Goal: Check status: Check status

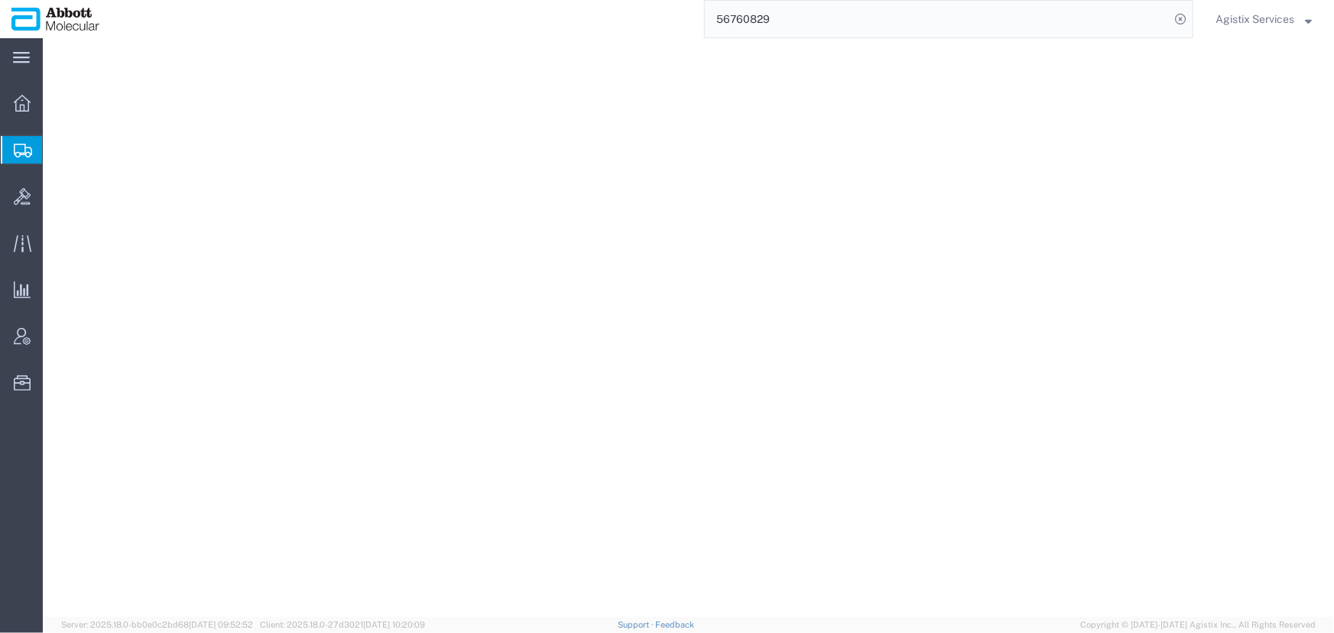
select select "48454"
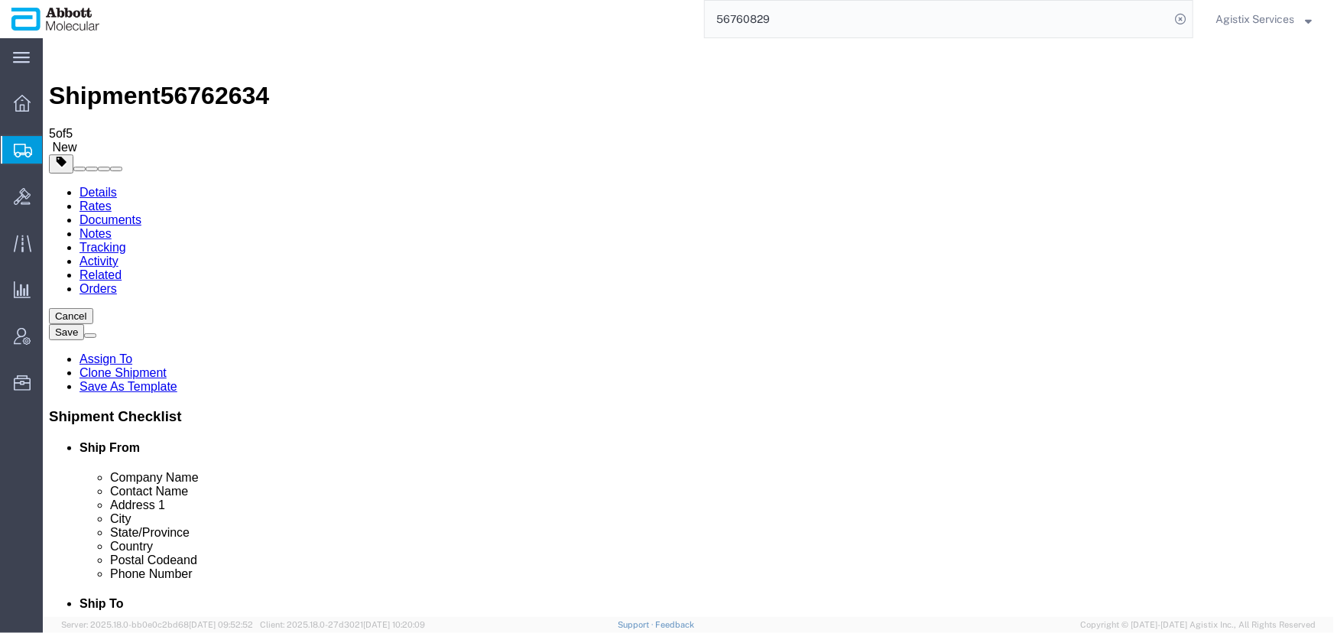
scroll to position [1024, 0]
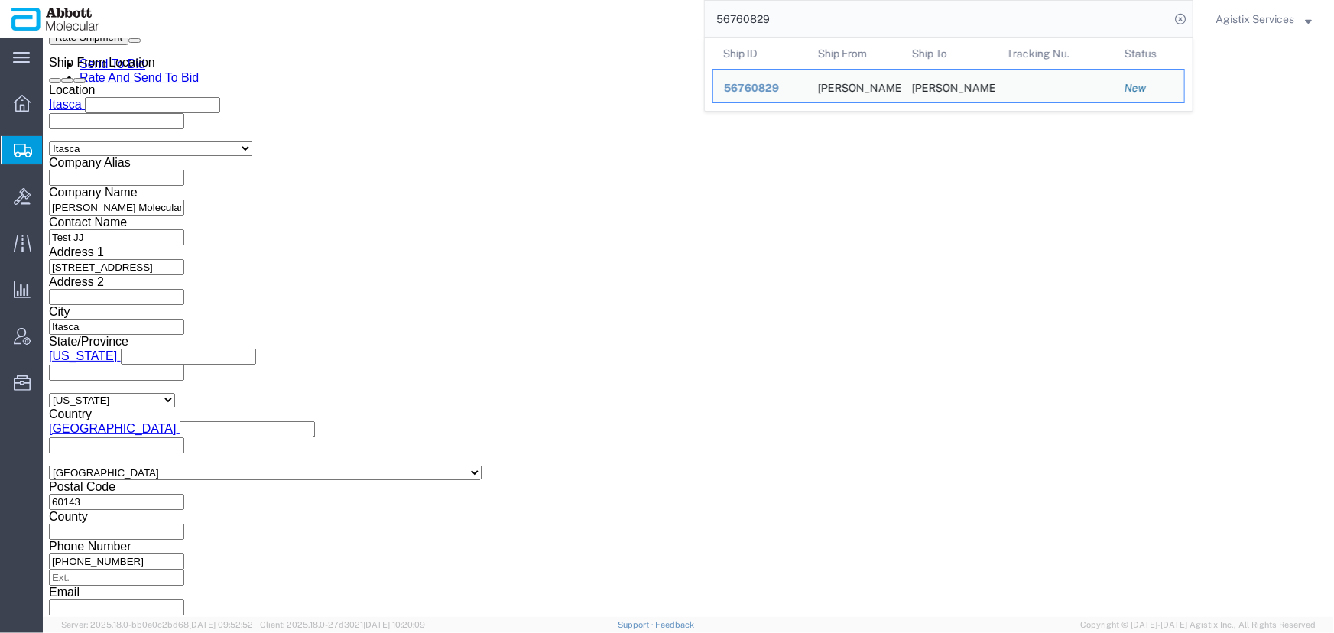
click at [779, 18] on input "56760829" at bounding box center [937, 19] width 465 height 37
click at [743, 89] on span "56760829" at bounding box center [751, 88] width 55 height 12
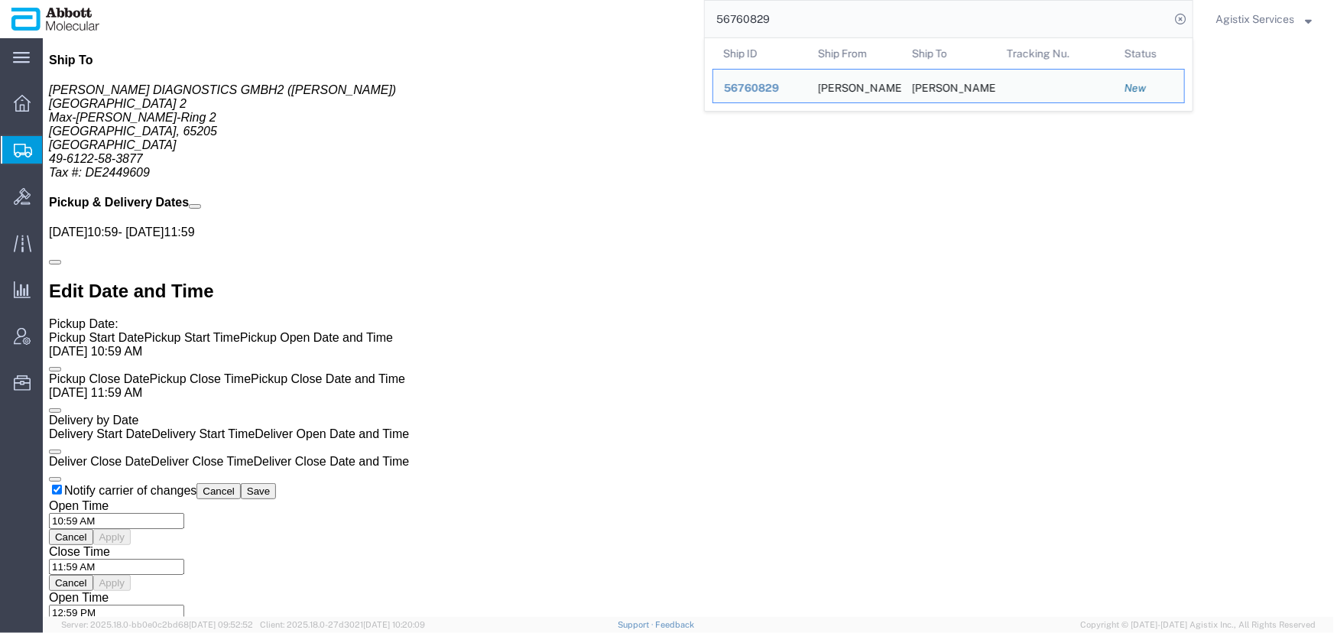
drag, startPoint x: 629, startPoint y: 8, endPoint x: 531, endPoint y: 2, distance: 98.1
click at [531, 2] on div "56760829 Ship ID Ship From Ship To Tracking Nu. Status Ship ID 56760829 Ship Fr…" at bounding box center [652, 19] width 1083 height 38
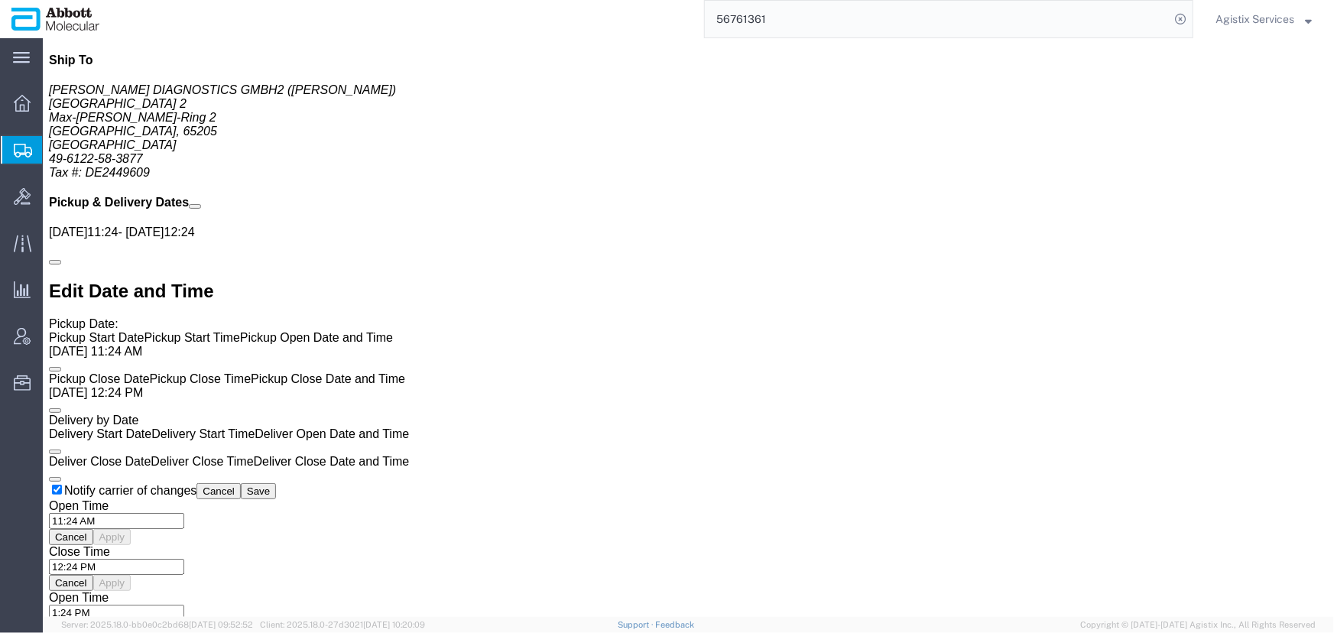
drag, startPoint x: 791, startPoint y: 15, endPoint x: 562, endPoint y: 21, distance: 229.4
click at [562, 21] on div "56761361" at bounding box center [652, 19] width 1083 height 38
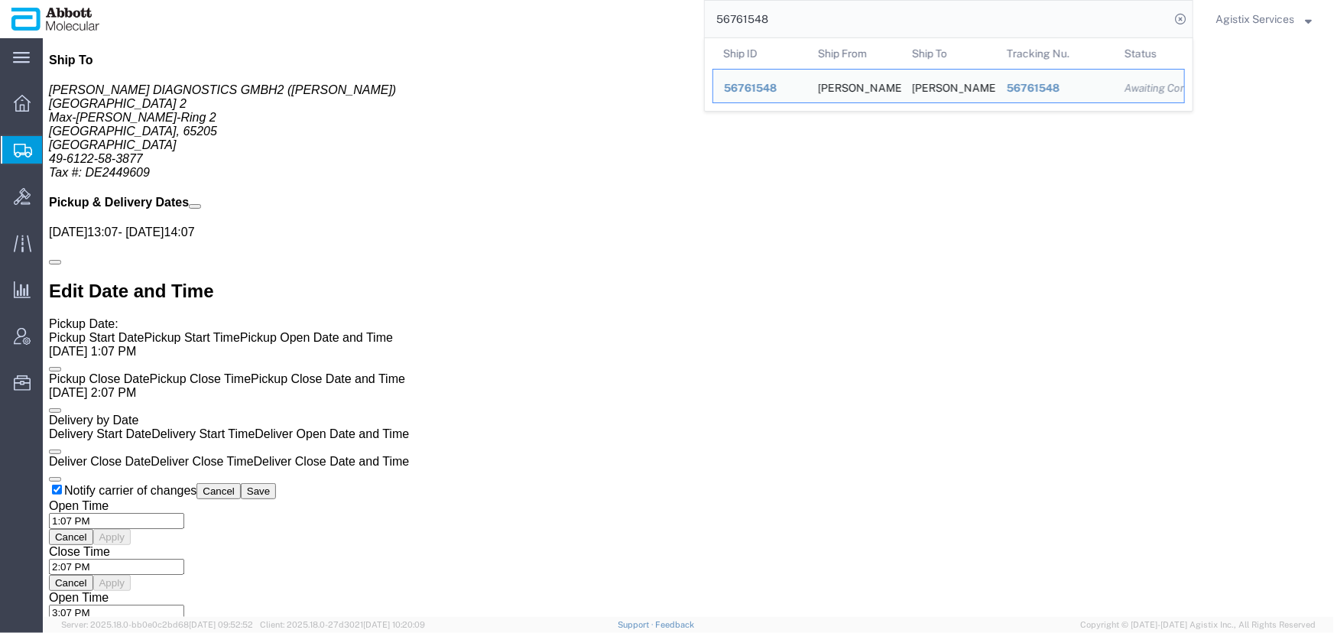
drag, startPoint x: 782, startPoint y: 23, endPoint x: 455, endPoint y: 24, distance: 327.2
click at [455, 24] on div "56761548 Ship ID Ship From Ship To Tracking Nu. Status Ship ID 56761548 Ship Fr…" at bounding box center [652, 19] width 1083 height 38
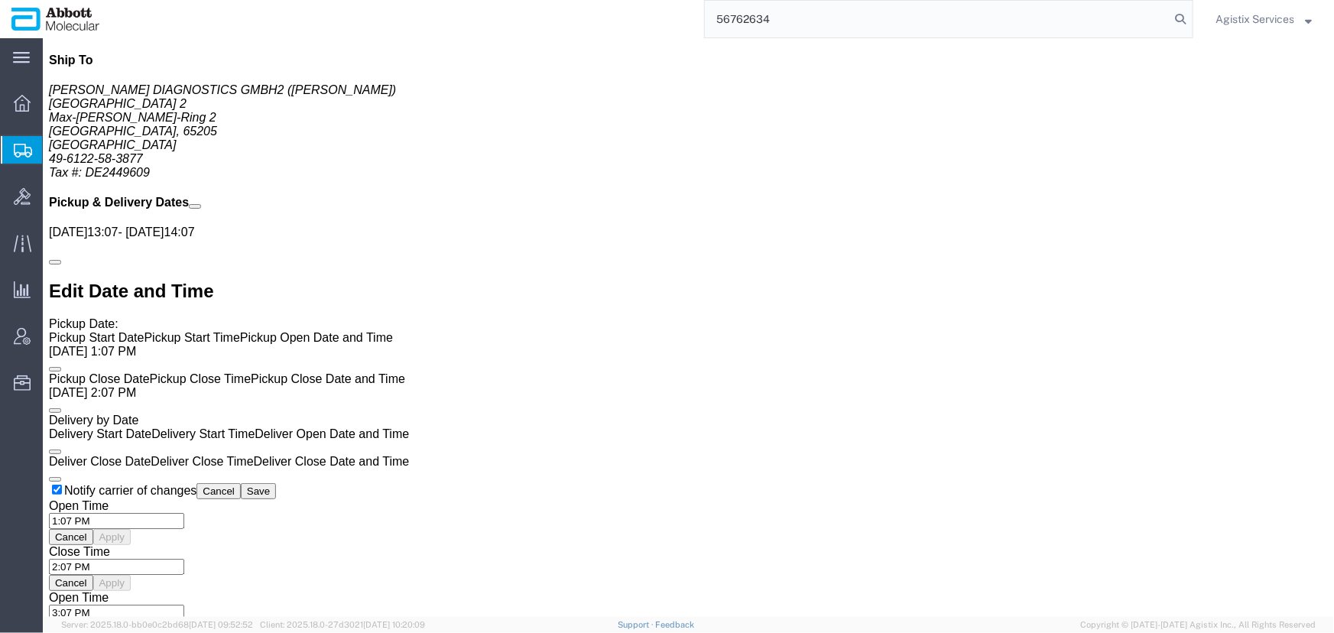
type input "56762634"
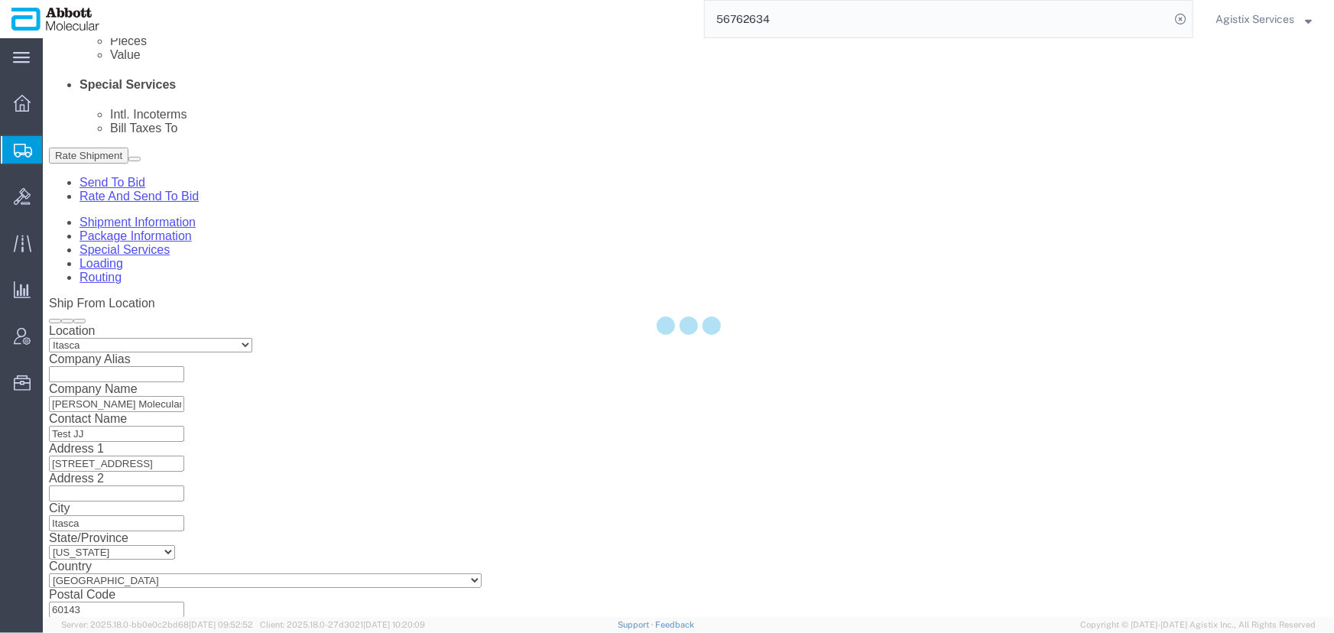
select select "48454"
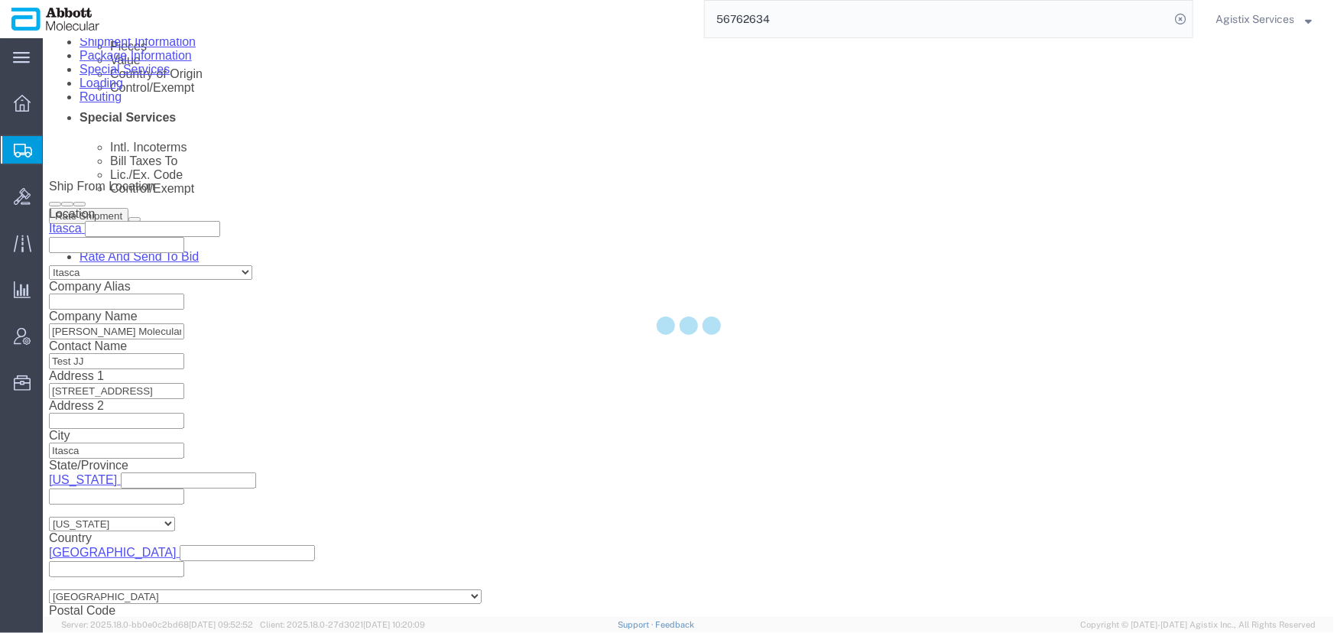
scroll to position [1024, 0]
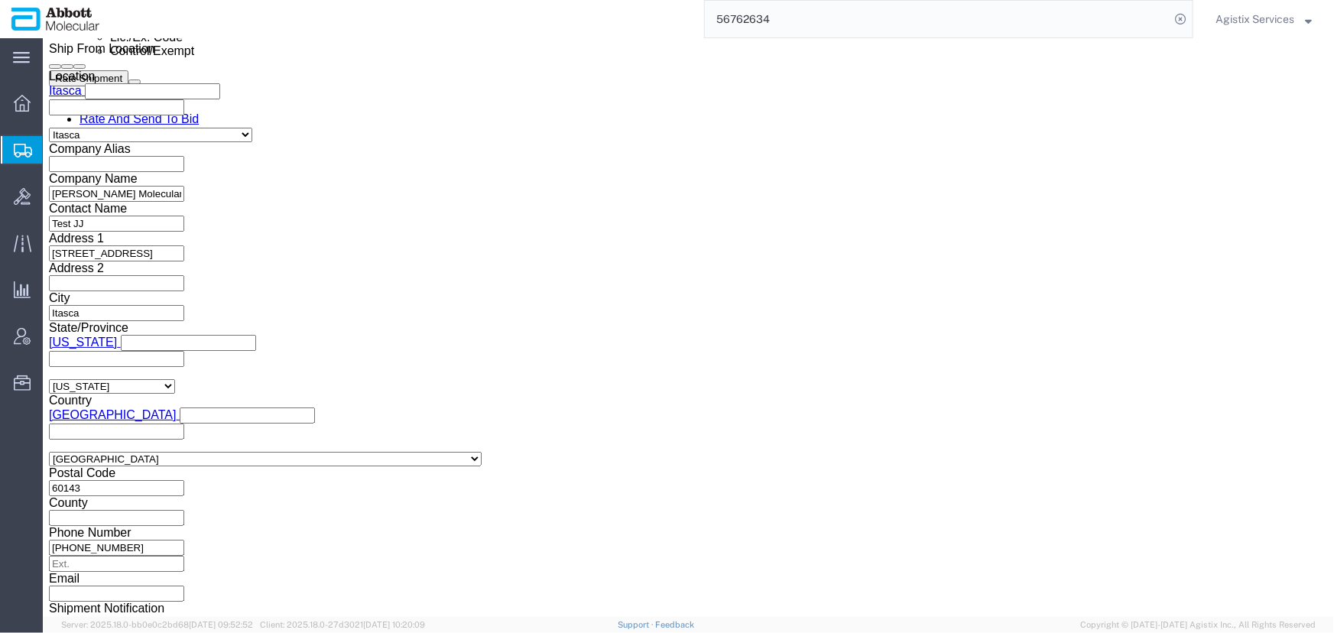
click button "Cancel"
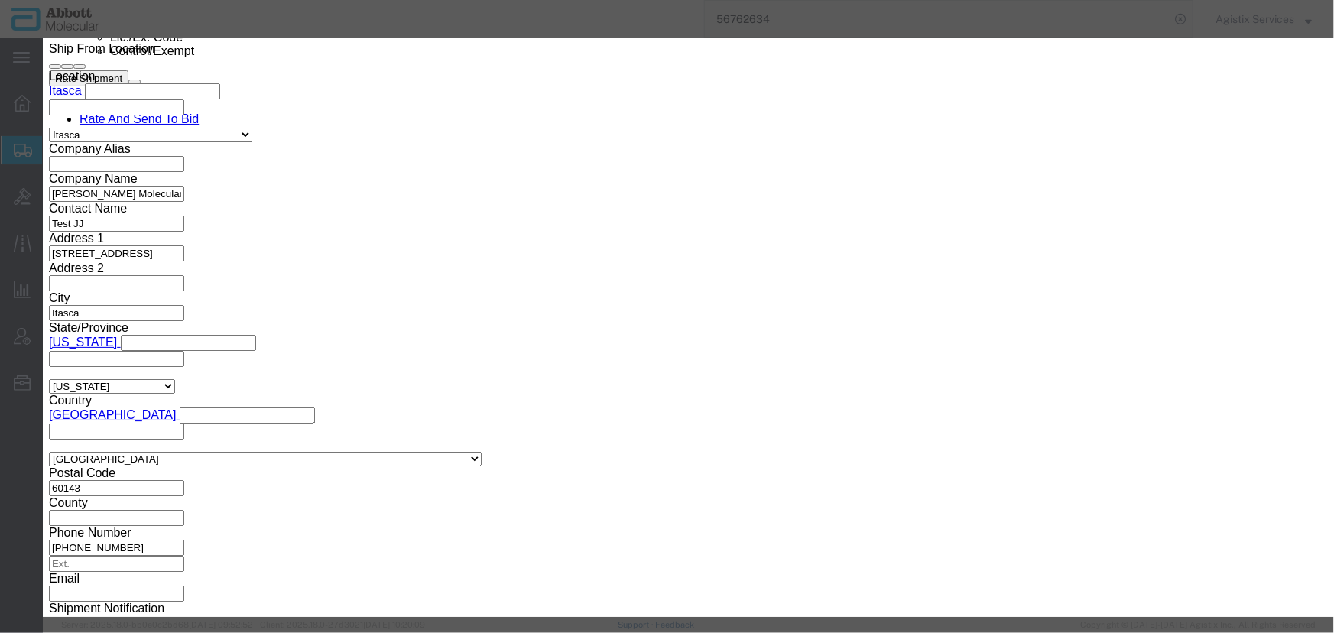
click button "Yes"
